Goal: Find specific page/section

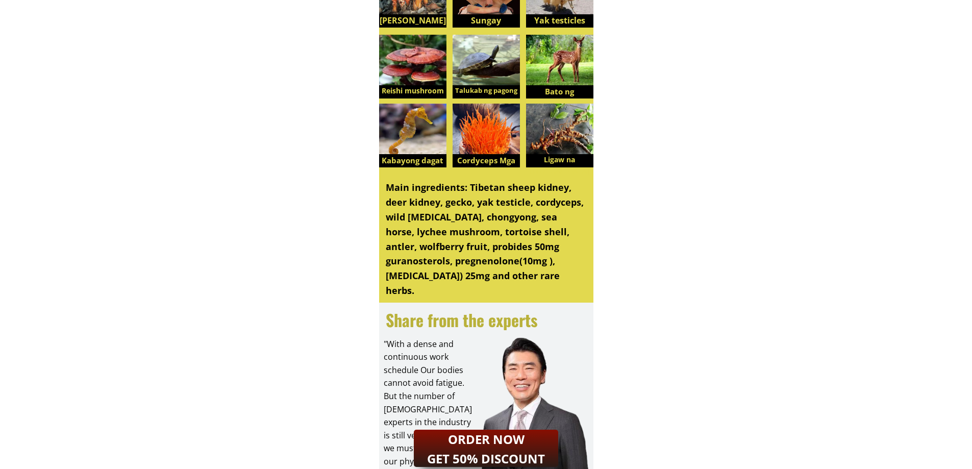
scroll to position [2703, 0]
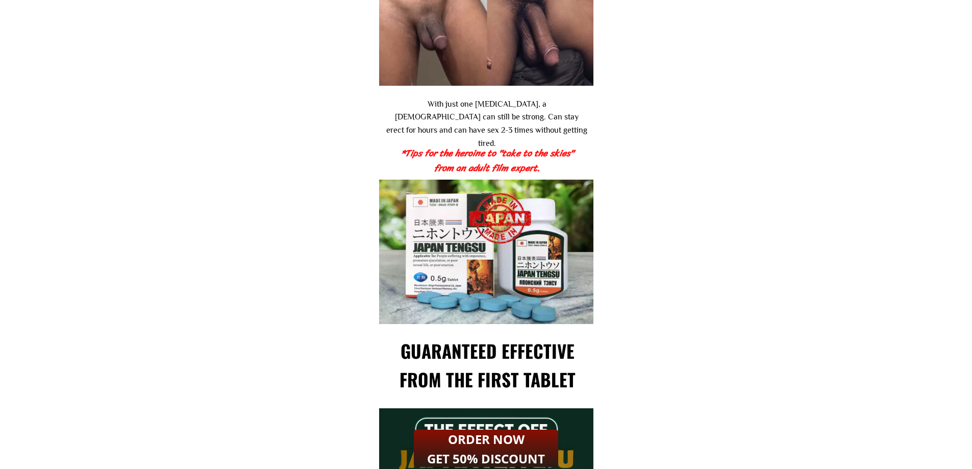
scroll to position [969, 0]
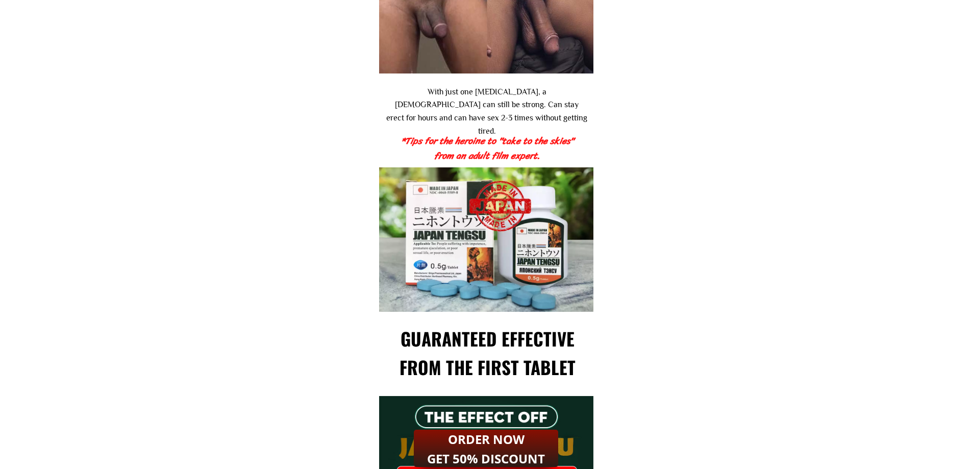
drag, startPoint x: 631, startPoint y: 162, endPoint x: 674, endPoint y: 171, distance: 43.9
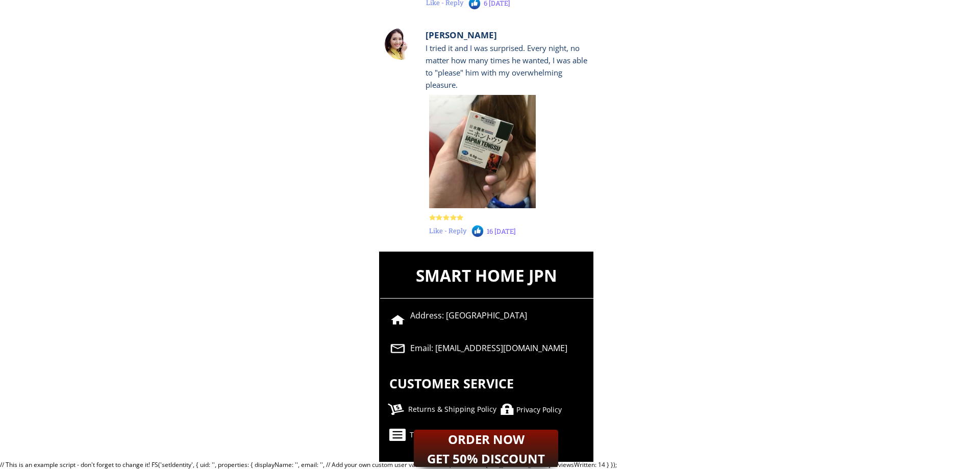
click at [533, 411] on font "Privacy Policy" at bounding box center [538, 409] width 45 height 10
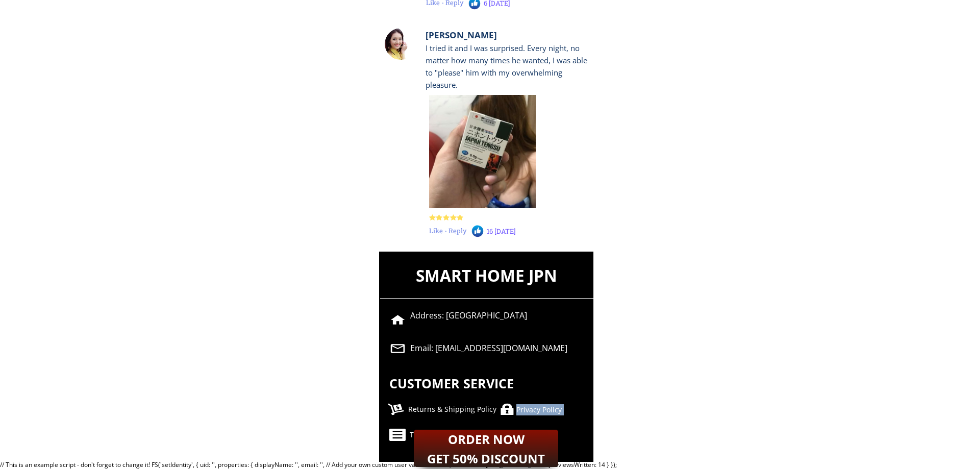
click at [533, 411] on font "Privacy Policy" at bounding box center [538, 409] width 45 height 10
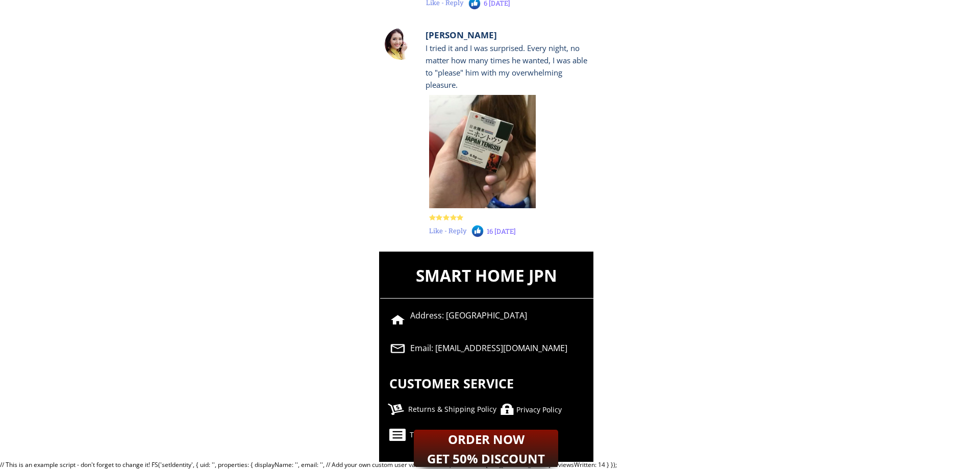
scroll to position [0, 0]
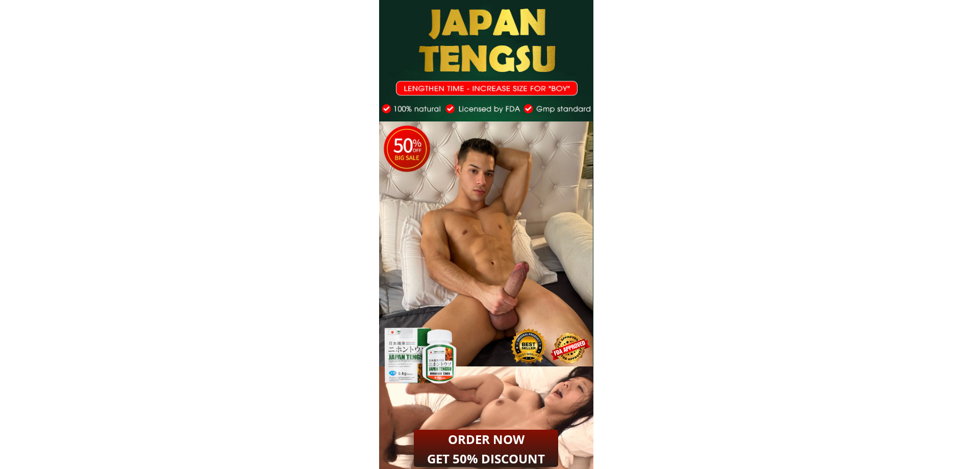
drag, startPoint x: 407, startPoint y: 30, endPoint x: 670, endPoint y: 148, distance: 287.6
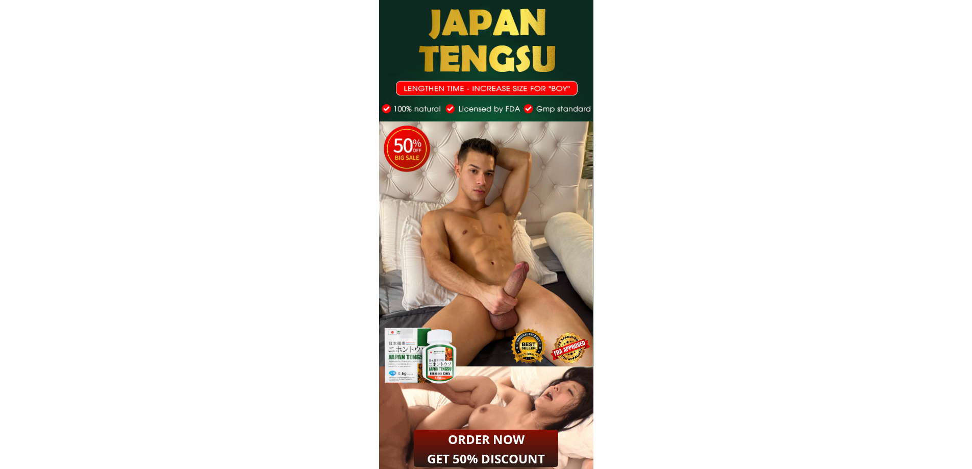
drag, startPoint x: 398, startPoint y: 85, endPoint x: 672, endPoint y: 129, distance: 277.9
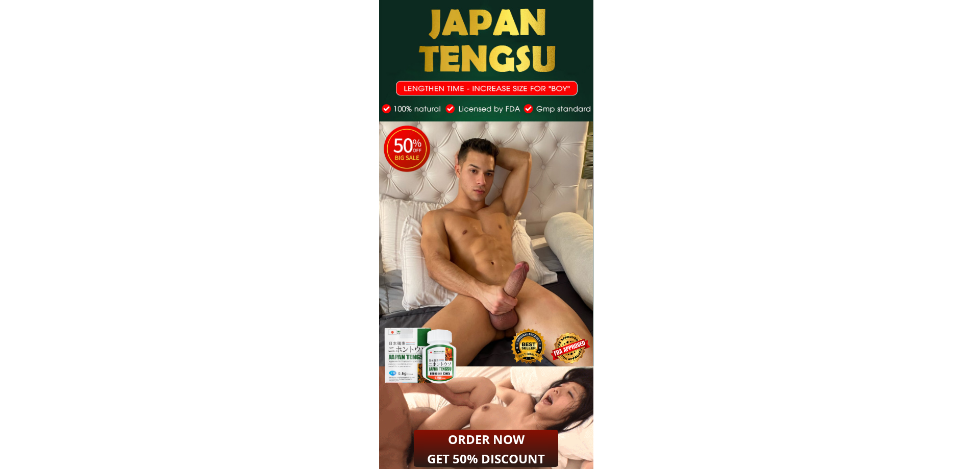
scroll to position [2879, 0]
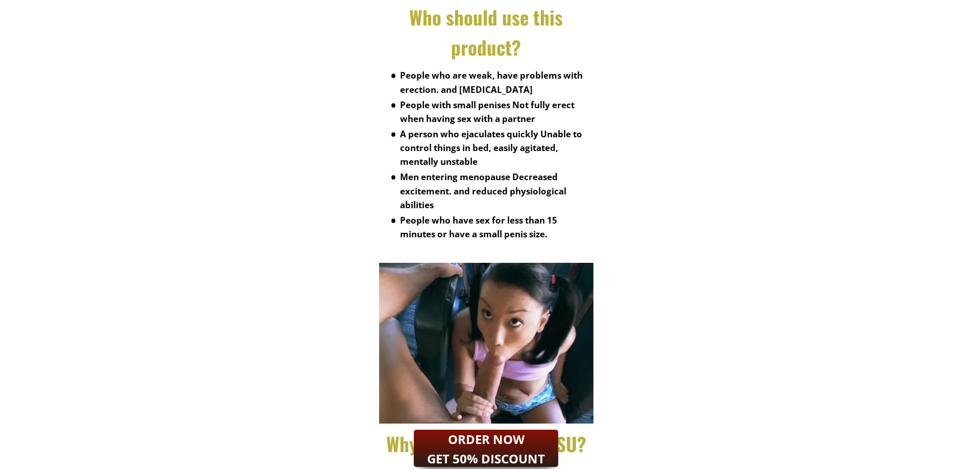
scroll to position [0, 0]
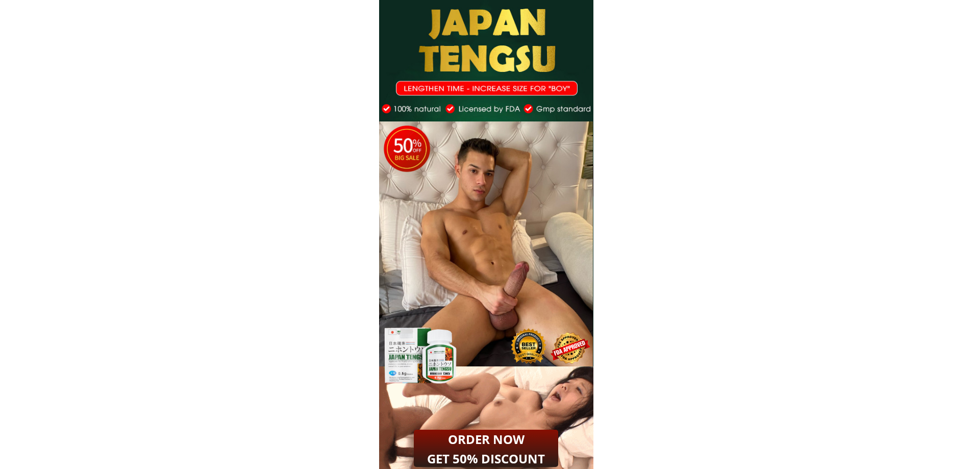
drag, startPoint x: 404, startPoint y: 22, endPoint x: 524, endPoint y: 77, distance: 131.4
drag, startPoint x: 457, startPoint y: 57, endPoint x: 756, endPoint y: 321, distance: 398.5
